Goal: Information Seeking & Learning: Learn about a topic

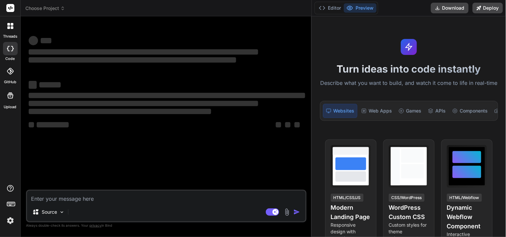
drag, startPoint x: 180, startPoint y: 85, endPoint x: 441, endPoint y: 87, distance: 260.4
click at [441, 87] on div "Choose Project Created with Pixso. Bind AI Web Search Created with Pixso. Code …" at bounding box center [263, 118] width 485 height 237
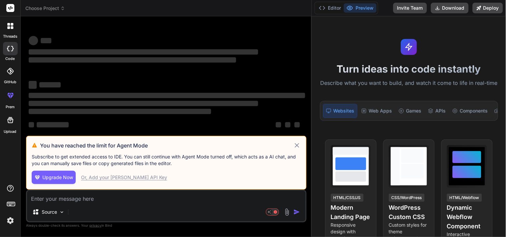
click at [84, 201] on textarea at bounding box center [166, 197] width 278 height 12
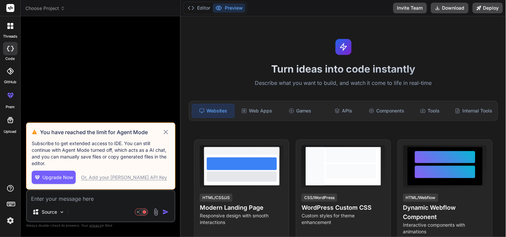
click at [167, 132] on icon at bounding box center [166, 132] width 8 height 8
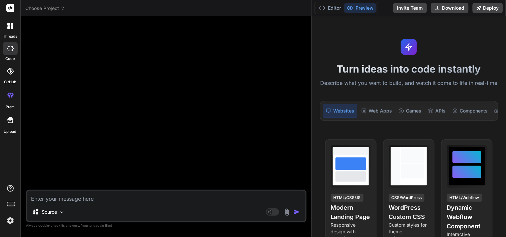
drag, startPoint x: 180, startPoint y: 95, endPoint x: 515, endPoint y: 88, distance: 334.5
click at [506, 88] on html "x threads code GitHub prem Upload Choose Project Created with Pixso. Bind AI We…" at bounding box center [253, 118] width 506 height 237
click at [167, 195] on textarea at bounding box center [166, 197] width 278 height 12
click at [62, 197] on textarea at bounding box center [166, 197] width 278 height 12
paste textarea "console.log(new Promise())"
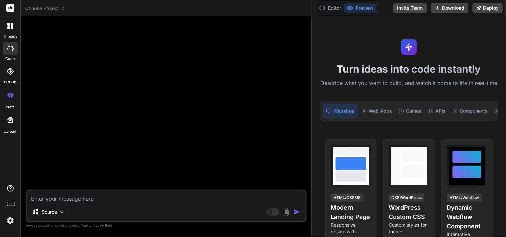
type textarea "x"
type textarea "console.log(new Promise())"
click at [115, 199] on textarea "console.log(new Promise())" at bounding box center [166, 197] width 278 height 12
type textarea "x"
type textarea "console.log(new Promise())"
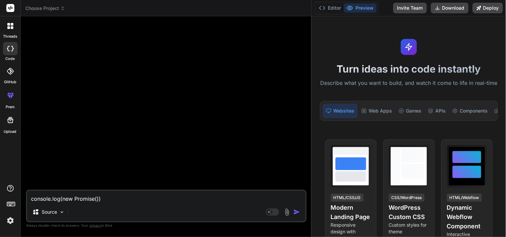
type textarea "x"
type textarea "console.log(new Promise()) w"
type textarea "x"
type textarea "console.log(new Promise()) wh"
type textarea "x"
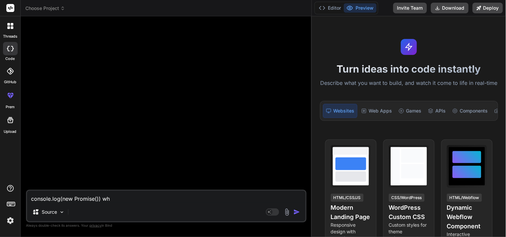
type textarea "console.log(new Promise()) wha"
type textarea "x"
type textarea "console.log(new Promise()) what"
type textarea "x"
type textarea "console.log(new Promise()) what"
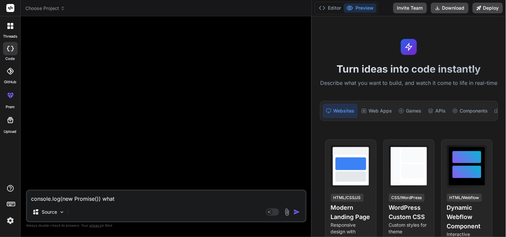
type textarea "x"
type textarea "console.log(new Promise()) what t"
type textarea "x"
type textarea "console.log(new Promise()) what th"
type textarea "x"
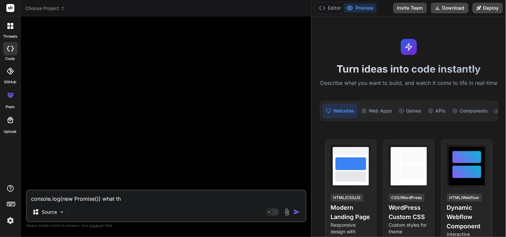
type textarea "console.log(new Promise()) what thi"
type textarea "x"
type textarea "console.log(new Promise()) what this"
type textarea "x"
type textarea "console.log(new Promise()) what this"
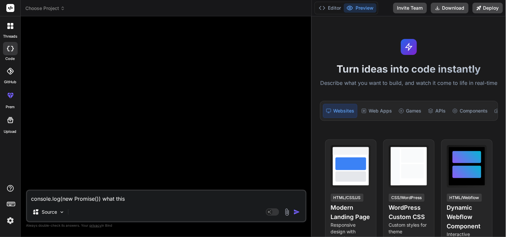
type textarea "x"
type textarea "console.log(new Promise()) what this w"
type textarea "x"
type textarea "console.log(new Promise()) what this wi"
type textarea "x"
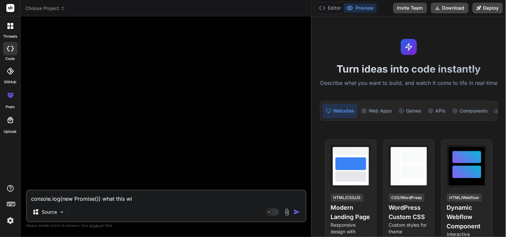
type textarea "console.log(new Promise()) what this wil"
type textarea "x"
type textarea "console.log(new Promise()) what this will"
type textarea "x"
type textarea "console.log(new Promise()) what this will l"
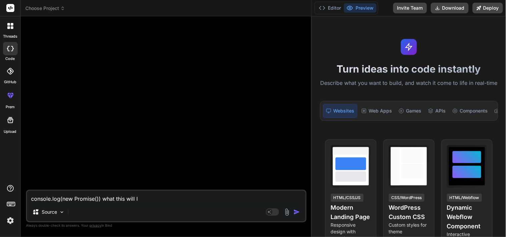
type textarea "x"
type textarea "console.log(new Promise()) what this will lo"
type textarea "x"
type textarea "console.log(new Promise()) what this will log"
type textarea "x"
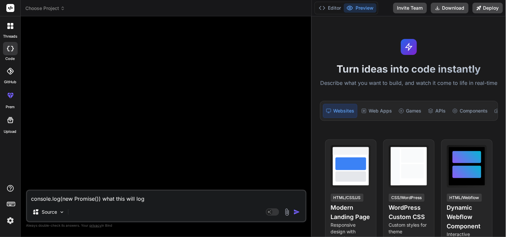
type textarea "console.log(new Promise()) what this will log"
type textarea "x"
type textarea "console.log(new Promise()) what this will log t"
type textarea "x"
type textarea "console.log(new Promise()) what this will log to"
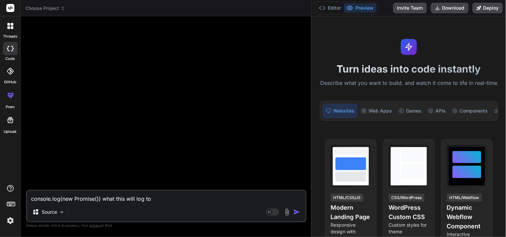
type textarea "x"
type textarea "console.log(new Promise()) what this will log to"
type textarea "x"
type textarea "console.log(new Promise()) what this will log to c"
type textarea "x"
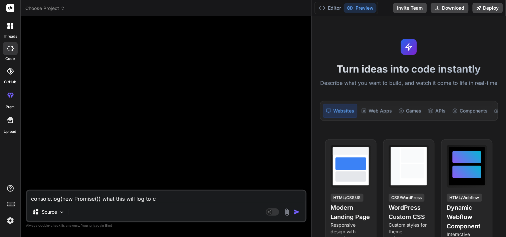
type textarea "console.log(new Promise()) what this will log to co"
type textarea "x"
type textarea "console.log(new Promise()) what this will log to con"
type textarea "x"
type textarea "console.log(new Promise()) what this will log to cons"
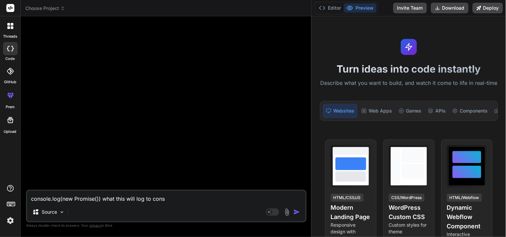
type textarea "x"
type textarea "console.log(new Promise()) what this will log to conso"
type textarea "x"
type textarea "console.log(new Promise()) what this will log to consol"
type textarea "x"
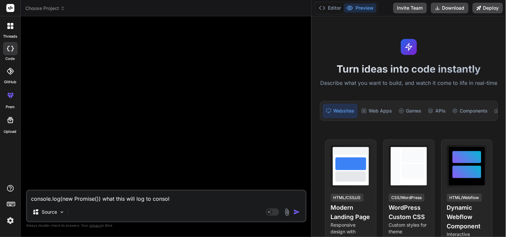
type textarea "console.log(new Promise()) what this will log to console"
type textarea "x"
type textarea "console.log(new Promise()) what this will log to console"
type textarea "x"
type textarea "console.log(new Promise()) what this will log to console a"
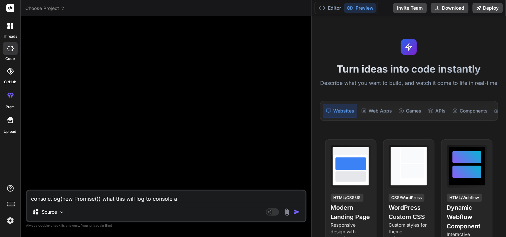
type textarea "x"
type textarea "console.log(new Promise()) what this will log to console an"
type textarea "x"
type textarea "console.log(new Promise()) what this will log to console and"
type textarea "x"
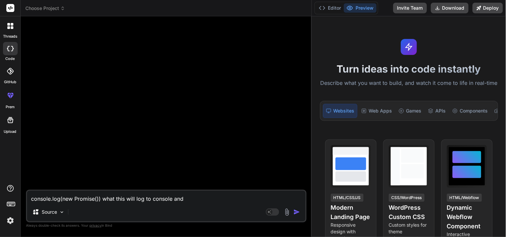
type textarea "console.log(new Promise()) what this will log to console and"
type textarea "x"
type textarea "console.log(new Promise()) what this will log to console and w"
type textarea "x"
type textarea "console.log(new Promise()) what this will log to console and wh"
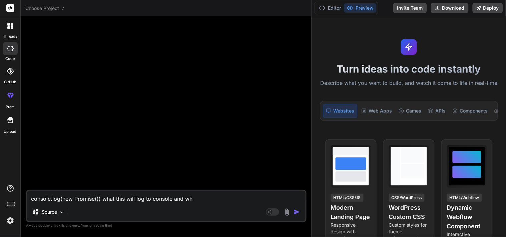
type textarea "x"
type textarea "console.log(new Promise()) what this will log to console and why"
type textarea "x"
type textarea "console.log(new Promise()) what this will log to console and why"
type textarea "x"
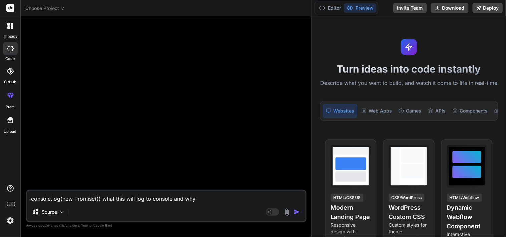
type textarea "console.log(new Promise()) what this will log to console and why ?"
type textarea "x"
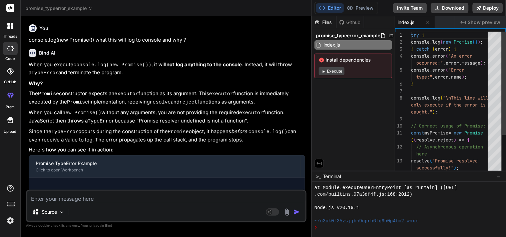
scroll to position [320, 0]
type textarea "x"
drag, startPoint x: 153, startPoint y: 151, endPoint x: 137, endPoint y: 146, distance: 17.0
click at [137, 146] on p "Here's how you can see it in action:" at bounding box center [167, 150] width 276 height 8
drag, startPoint x: 137, startPoint y: 146, endPoint x: 108, endPoint y: 144, distance: 29.7
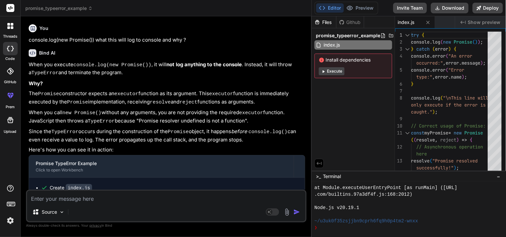
click at [108, 146] on p "Here's how you can see it in action:" at bounding box center [167, 150] width 276 height 8
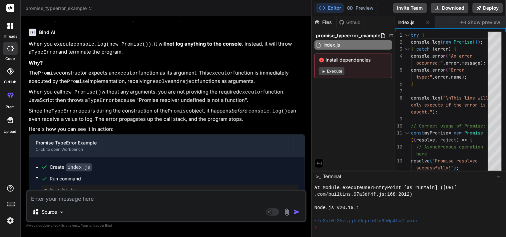
scroll to position [30, 0]
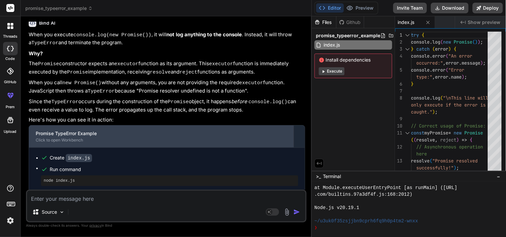
click at [155, 143] on div "Promise TypeError Example Click to open Workbench" at bounding box center [161, 137] width 265 height 22
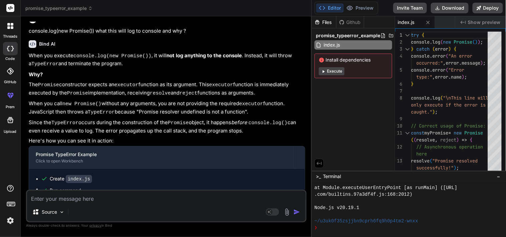
scroll to position [0, 0]
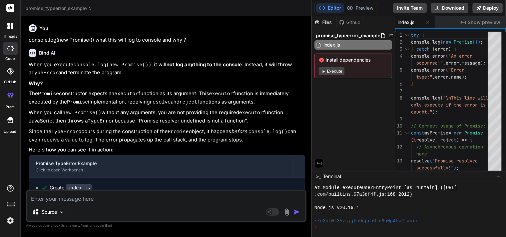
click at [138, 199] on textarea at bounding box center [166, 197] width 278 height 12
type textarea "x"
type textarea "w"
type textarea "x"
type textarea "wh"
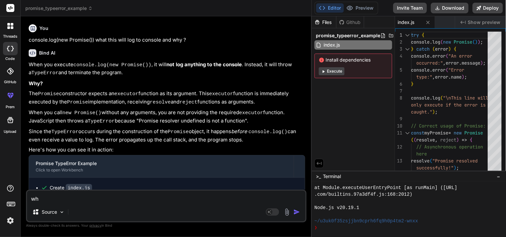
type textarea "x"
type textarea "wha"
type textarea "x"
type textarea "what"
type textarea "x"
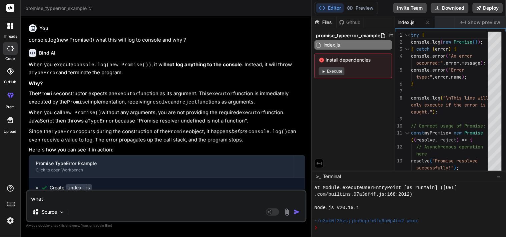
type textarea "what"
type textarea "x"
type textarea "what i"
type textarea "x"
type textarea "what is"
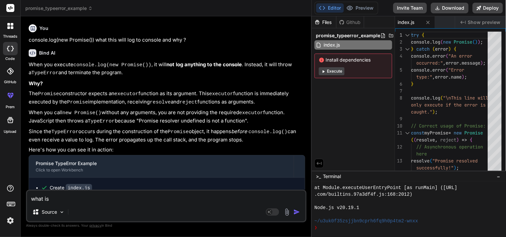
type textarea "x"
type textarea "what is"
type textarea "x"
type textarea "what is s"
type textarea "x"
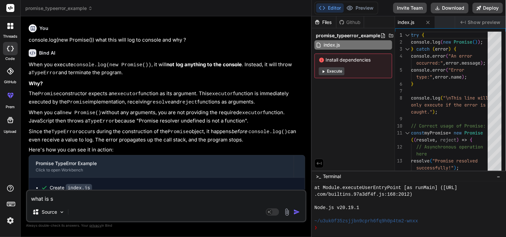
type textarea "what is sp"
type textarea "x"
type textarea "what is spe"
type textarea "x"
type textarea "what is spec"
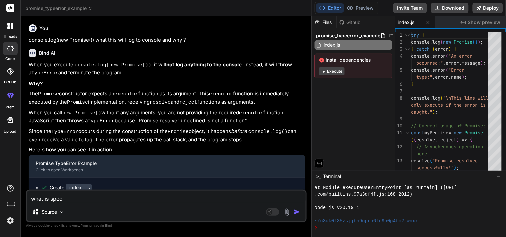
type textarea "x"
type textarea "what is speci"
type textarea "x"
type textarea "what is specie"
type textarea "x"
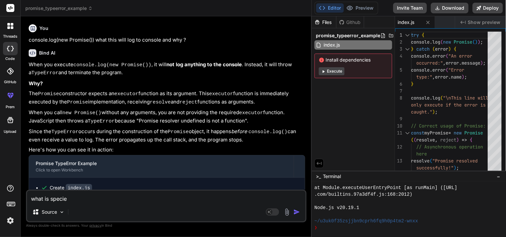
type textarea "what is species"
type textarea "x"
type textarea "what is species"
type textarea "x"
type textarea "what is species i"
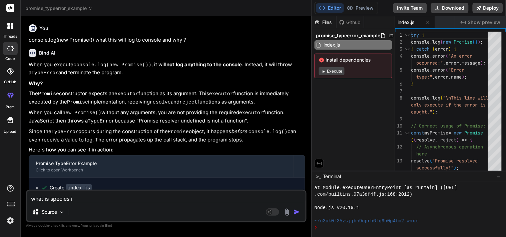
type textarea "x"
type textarea "what is species in"
type textarea "x"
type textarea "what is species in"
type textarea "x"
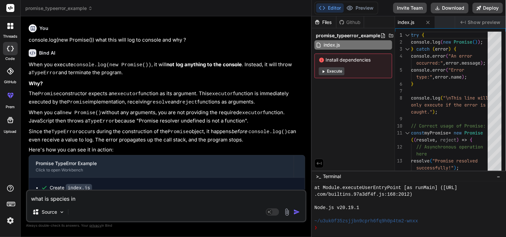
type textarea "what is species in j"
type textarea "x"
type textarea "what is species in js"
type textarea "x"
type textarea "what is species in js"
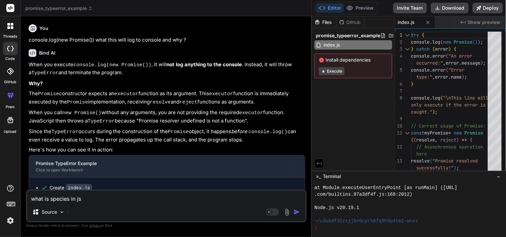
type textarea "x"
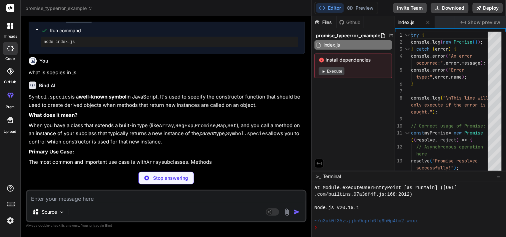
scroll to position [173, 0]
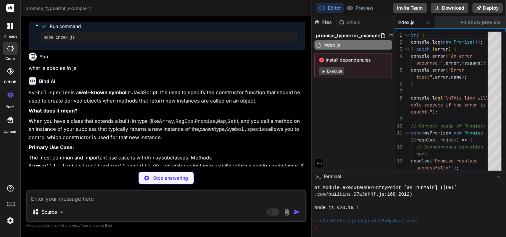
type textarea "x"
type textarea "instance of AnotherArray?", mappedAnotherArray instanceof AnotherArray); // tru…"
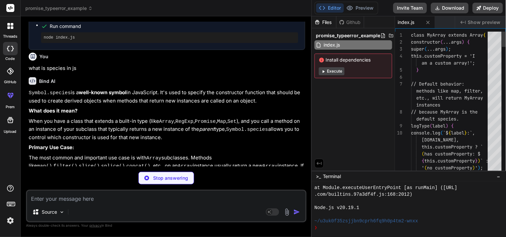
scroll to position [527, 0]
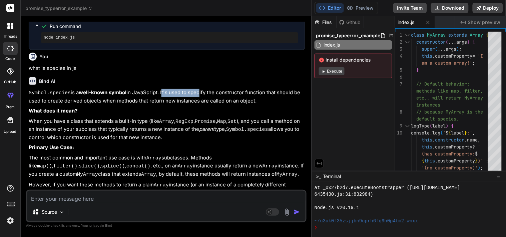
drag, startPoint x: 161, startPoint y: 90, endPoint x: 197, endPoint y: 89, distance: 36.4
click at [197, 89] on p "Symbol.species is a well-known symbol in JavaScript. It's used to specify the c…" at bounding box center [167, 97] width 276 height 16
click at [223, 77] on div "Bind AI" at bounding box center [167, 81] width 276 height 8
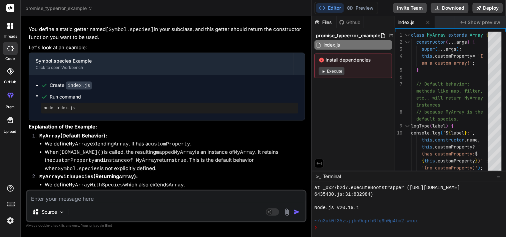
scroll to position [321, 0]
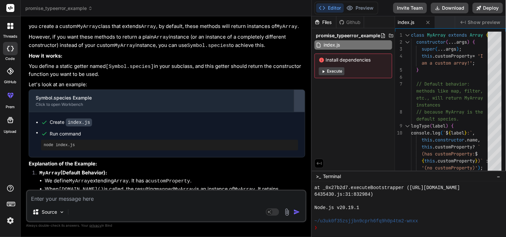
type textarea "x"
type textarea "console.log("Is mappedAnotherArray an instance of Array?", mappedAnotherArray i…"
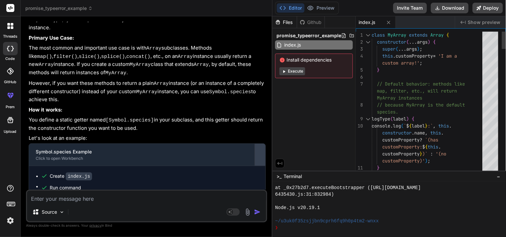
type textarea "x"
type textarea "console.log("Is mappedAnotherArray an instance of AnotherArray?", mappedAnother…"
type textarea "x"
type textarea "console.log("Is mappedAnotherArray an instance of Array?", mappedAnotherArray i…"
type textarea "x"
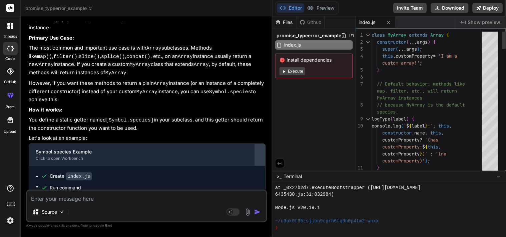
type textarea "of AnotherArray?", mappedAnotherArray instanceof AnotherArray); // true console…"
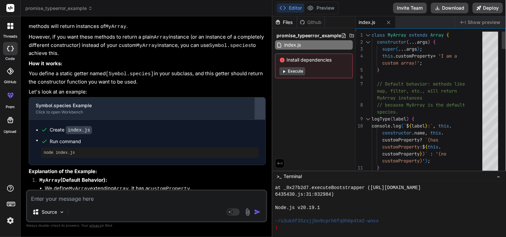
type textarea "x"
type textarea "AnotherArray); // true console.log("Is mappedAnotherArray an instance of Array?…"
type textarea "x"
type textarea "Array?", mappedAnotherArray instanceof Array); // true"
type textarea "x"
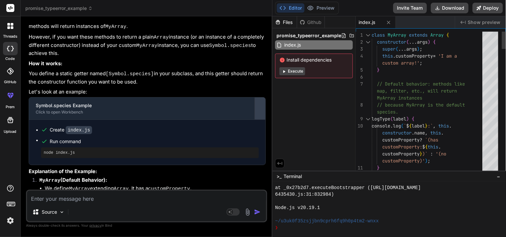
type textarea "Array); // true"
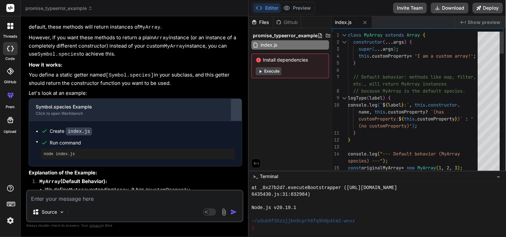
type textarea "x"
type textarea "instanceof MyArrayWithAnotherSpecies); // false console.log("Is mappedAnotherAr…"
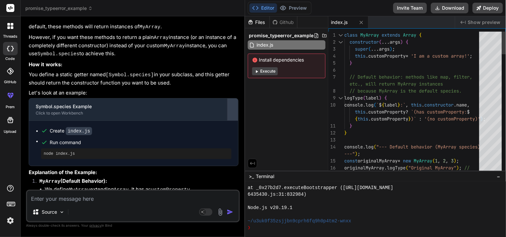
type textarea "x"
type textarea "console.log("Is mappedAnotherArray an instance of Array?", mappedAnotherArray i…"
type textarea "x"
type textarea "mappedAnotherArray instanceof Array); // true"
type textarea "x"
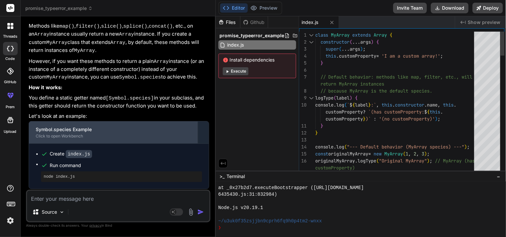
type textarea "x"
type textarea "AnotherArray (has anotherProperty) console.log("Is mappedAnotherArray an instan…"
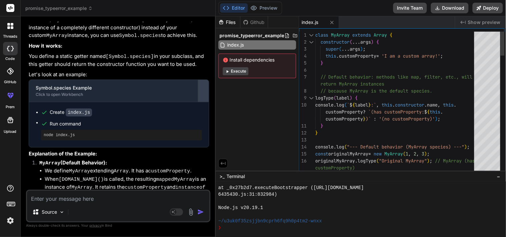
type textarea "x"
type textarea "console.log("Is mappedAnotherArray an instance of AnotherArray?", mappedAnother…"
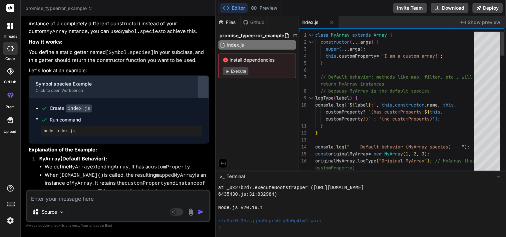
type textarea "x"
type textarea "mappedAnotherArray instanceof Array); // true"
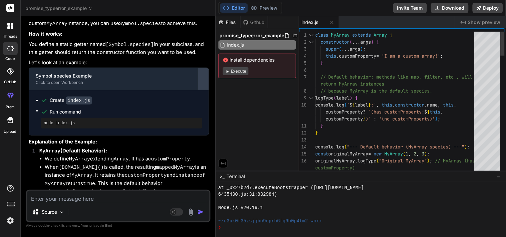
type textarea "x"
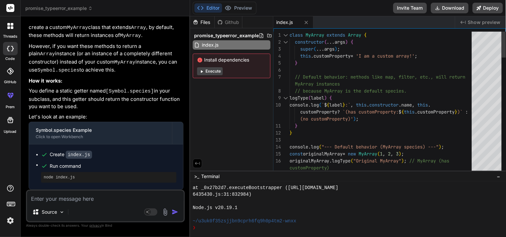
type textarea "x"
drag, startPoint x: 311, startPoint y: 105, endPoint x: 176, endPoint y: 111, distance: 135.2
click at [176, 111] on div "Bind AI Web Search Created with Pixso. Code Generator You console.log(new Promi…" at bounding box center [105, 126] width 169 height 221
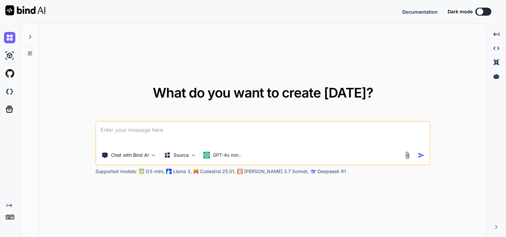
type textarea "x"
click at [158, 135] on textarea at bounding box center [262, 134] width 333 height 25
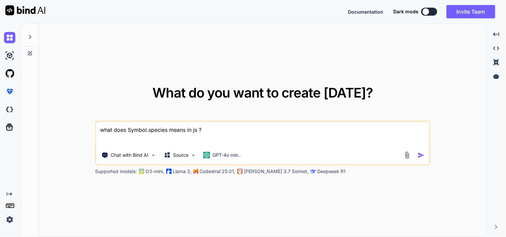
type textarea "what does Symbol.species means in js ?"
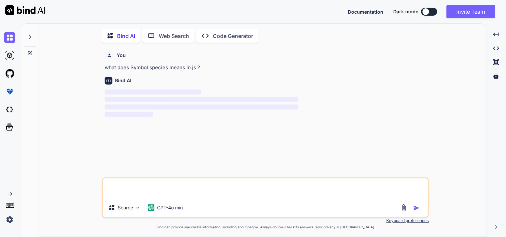
scroll to position [2, 0]
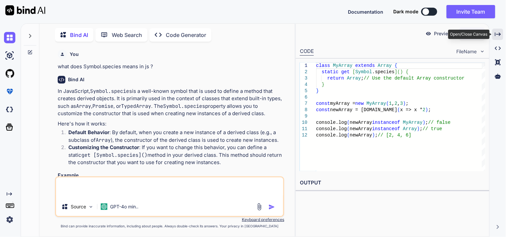
click at [498, 34] on icon "Created with Pixso." at bounding box center [498, 34] width 6 height 6
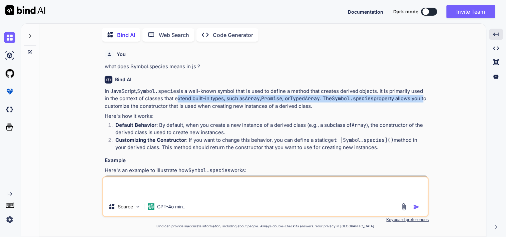
drag, startPoint x: 175, startPoint y: 98, endPoint x: 432, endPoint y: 97, distance: 257.1
click at [432, 97] on div "You what does Symbol.species means in js ? Bind AI In JavaScript, Symbol.specie…" at bounding box center [266, 142] width 442 height 190
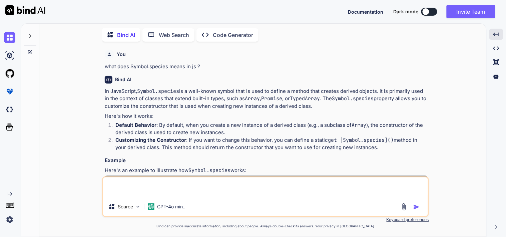
click at [218, 113] on p "Here's how it works:" at bounding box center [266, 117] width 323 height 8
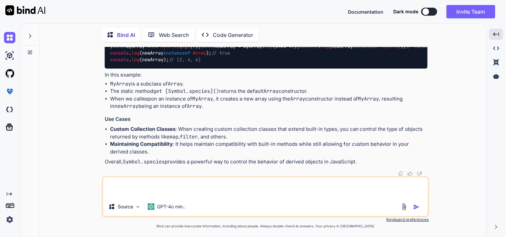
scroll to position [209, 0]
drag, startPoint x: 198, startPoint y: 114, endPoint x: 194, endPoint y: 114, distance: 4.4
drag, startPoint x: 194, startPoint y: 114, endPoint x: 450, endPoint y: 127, distance: 255.8
click at [450, 127] on div "You what does Symbol.species means in js ? Bind AI In JavaScript, Symbol.specie…" at bounding box center [266, 142] width 442 height 190
click at [174, 150] on li "Maintaining Compatibility : It helps maintain compatibility with built-in metho…" at bounding box center [268, 148] width 317 height 15
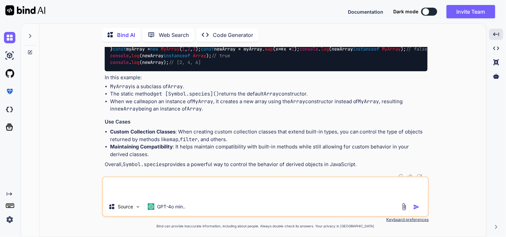
scroll to position [136, 0]
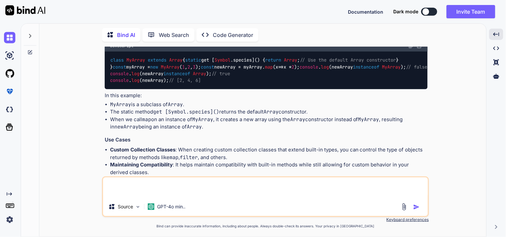
click at [162, 184] on textarea at bounding box center [265, 188] width 325 height 20
paste textarea "class MyArray extends Array{ // constructor(){ // super(); // } static get [Sym…"
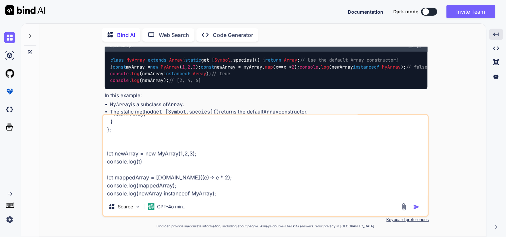
click at [222, 194] on textarea "class MyArray extends Array{ // constructor(){ // super(); // } static get [Sym…" at bounding box center [265, 156] width 325 height 83
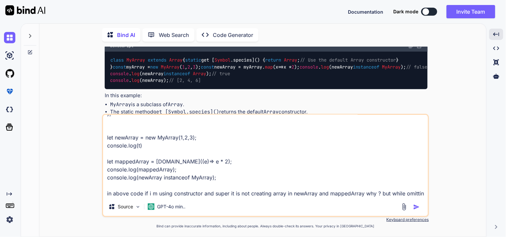
scroll to position [89, 0]
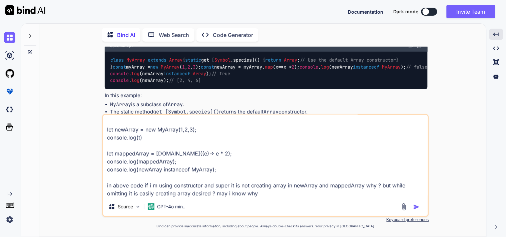
type textarea "class MyArray extends Array{ // constructor(){ // super(); // } static get [Sym…"
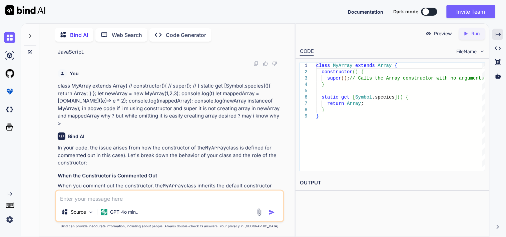
scroll to position [304, 0]
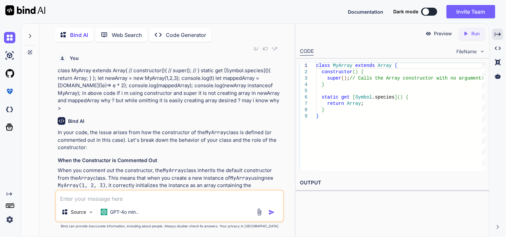
click at [197, 63] on div "You" at bounding box center [170, 58] width 225 height 9
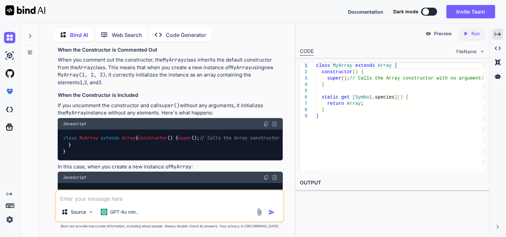
scroll to position [416, 0]
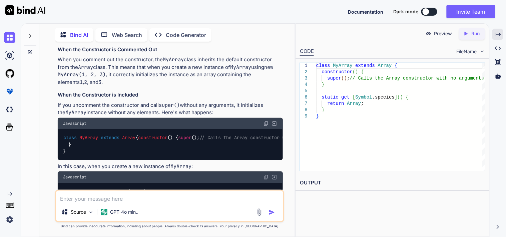
click at [159, 86] on p "When you comment out the constructor, the MyArray class inherits the default co…" at bounding box center [170, 71] width 225 height 30
click at [194, 90] on div "In your code, the issue arises from how the constructor of the MyArray class is…" at bounding box center [170, 240] width 225 height 444
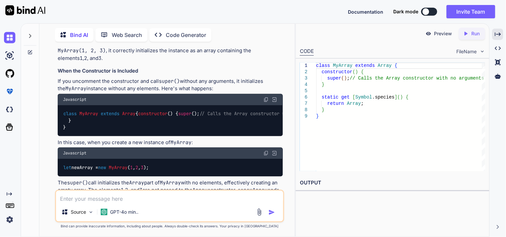
scroll to position [453, 0]
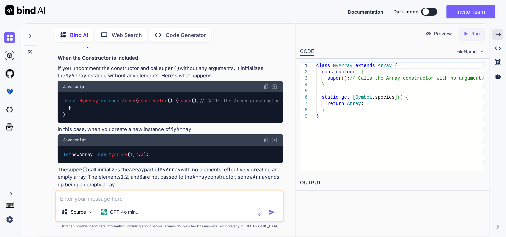
drag, startPoint x: 158, startPoint y: 70, endPoint x: 267, endPoint y: 71, distance: 109.4
click at [267, 49] on p "When you comment out the constructor, the MyArray class inherits the default co…" at bounding box center [170, 34] width 225 height 30
click at [155, 49] on p "When you comment out the constructor, the MyArray class inherits the default co…" at bounding box center [170, 34] width 225 height 30
drag, startPoint x: 162, startPoint y: 68, endPoint x: 270, endPoint y: 71, distance: 108.4
click at [270, 49] on p "When you comment out the constructor, the MyArray class inherits the default co…" at bounding box center [170, 34] width 225 height 30
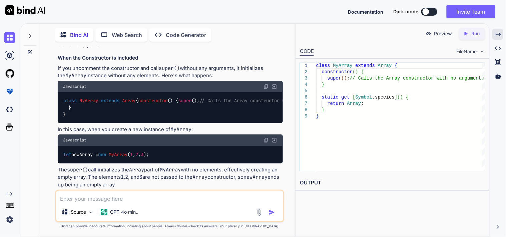
click at [241, 49] on p "When you comment out the constructor, the MyArray class inherits the default co…" at bounding box center [170, 34] width 225 height 30
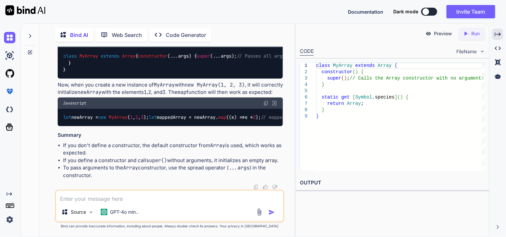
scroll to position [712, 0]
drag, startPoint x: 106, startPoint y: 104, endPoint x: 269, endPoint y: 100, distance: 163.5
click at [269, 35] on p "If you want to pass the arguments to the Array constructor when creating an ins…" at bounding box center [170, 27] width 225 height 15
click at [135, 35] on p "If you want to pass the arguments to the Array constructor when creating an ins…" at bounding box center [170, 27] width 225 height 15
drag, startPoint x: 84, startPoint y: 108, endPoint x: 206, endPoint y: 121, distance: 122.0
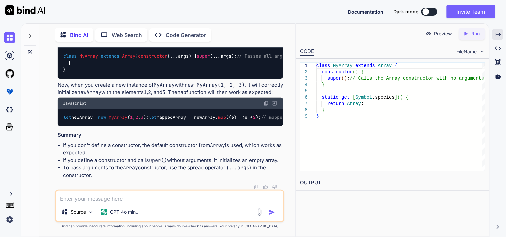
click at [194, 35] on p "If you want to pass the arguments to the Array constructor when creating an ins…" at bounding box center [170, 27] width 225 height 15
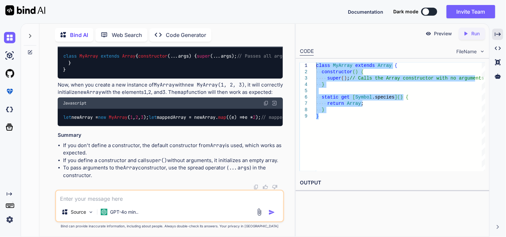
drag, startPoint x: 327, startPoint y: 119, endPoint x: 317, endPoint y: 60, distance: 59.7
click at [317, 63] on div "class MyArray extends Array { constructor ( ) { super ( ) ; // Calls the Array …" at bounding box center [400, 117] width 169 height 109
click at [326, 108] on div "class MyArray extends Array { constructor ( ) { super ( ) ; // Calls the Array …" at bounding box center [400, 117] width 169 height 109
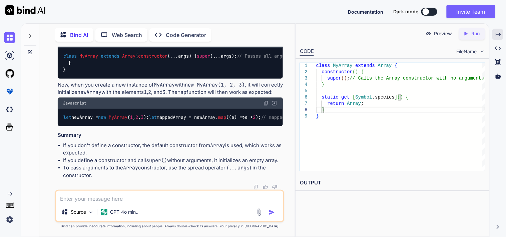
click at [328, 118] on div "class MyArray extends Array { constructor ( ) { super ( ) ; // Calls the Array …" at bounding box center [400, 117] width 169 height 109
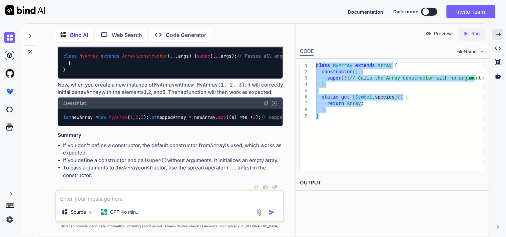
drag, startPoint x: 328, startPoint y: 118, endPoint x: 314, endPoint y: 67, distance: 52.9
click at [316, 67] on div "class MyArray extends Array { constructor ( ) { super ( ) ; // Calls the Array …" at bounding box center [400, 117] width 169 height 109
click at [325, 105] on div "class MyArray extends Array { constructor ( ) { super ( ) ; // Calls the Array …" at bounding box center [400, 117] width 169 height 109
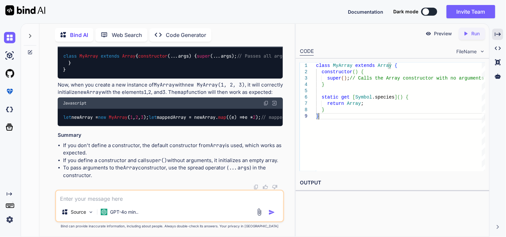
click at [329, 115] on div "class MyArray extends Array { constructor ( ) { super ( ) ; // Calls the Array …" at bounding box center [400, 117] width 169 height 109
click at [105, 178] on li "To pass arguments to the Array constructor, use the spread operator ( ...args )…" at bounding box center [173, 171] width 220 height 15
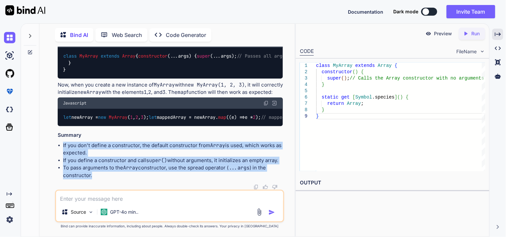
drag, startPoint x: 97, startPoint y: 177, endPoint x: 61, endPoint y: 146, distance: 47.7
click at [61, 146] on ul "If you don't define a constructor, the default constructor from Array is used, …" at bounding box center [170, 161] width 225 height 38
click at [101, 148] on li "If you don't define a constructor, the default constructor from Array is used, …" at bounding box center [173, 149] width 220 height 15
drag, startPoint x: 62, startPoint y: 145, endPoint x: 94, endPoint y: 175, distance: 43.9
click at [94, 175] on ul "If you don't define a constructor, the default constructor from Array is used, …" at bounding box center [170, 161] width 225 height 38
